Goal: Information Seeking & Learning: Understand process/instructions

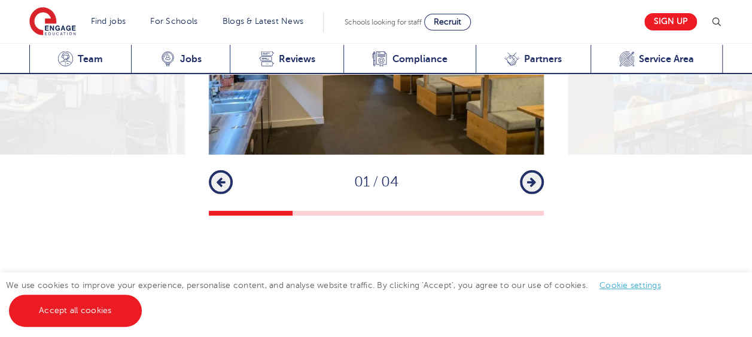
scroll to position [1855, 0]
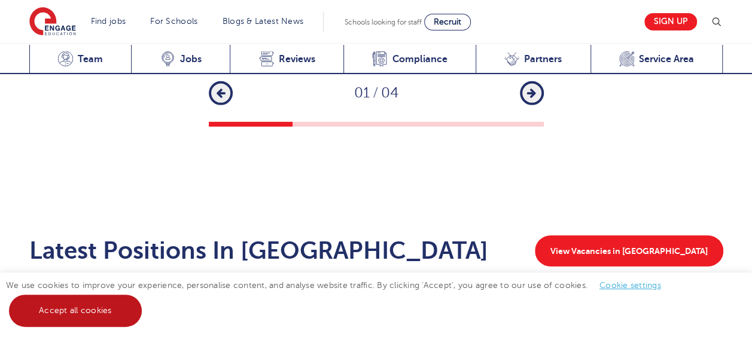
drag, startPoint x: 71, startPoint y: 313, endPoint x: 50, endPoint y: 313, distance: 20.9
click at [50, 313] on link "Accept all cookies" at bounding box center [75, 311] width 133 height 32
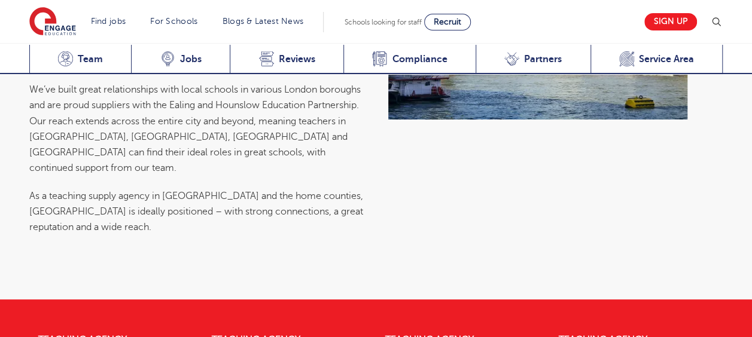
scroll to position [4557, 0]
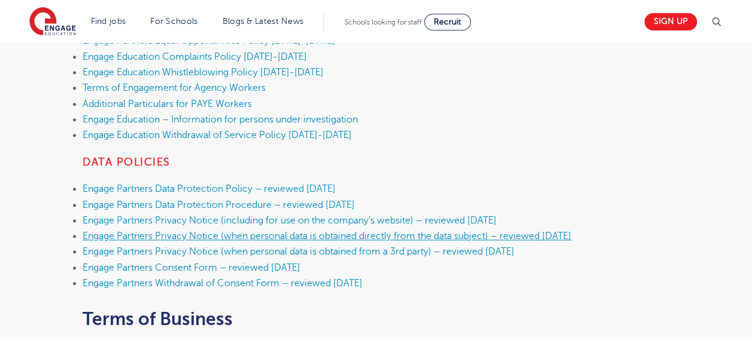
scroll to position [538, 0]
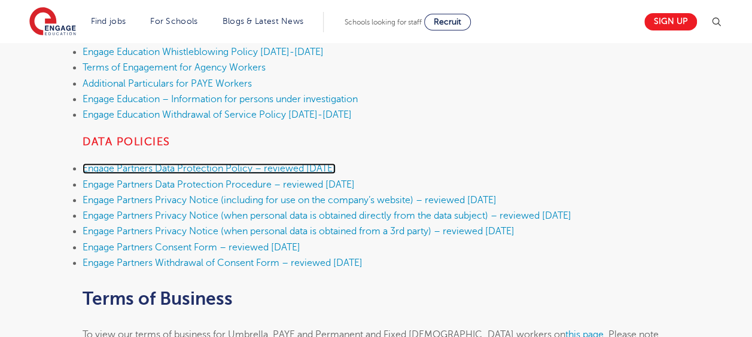
click at [143, 170] on link "Engage Partners Data Protection Policy – reviewed [DATE]" at bounding box center [209, 168] width 253 height 11
